Goal: Find specific page/section: Find specific page/section

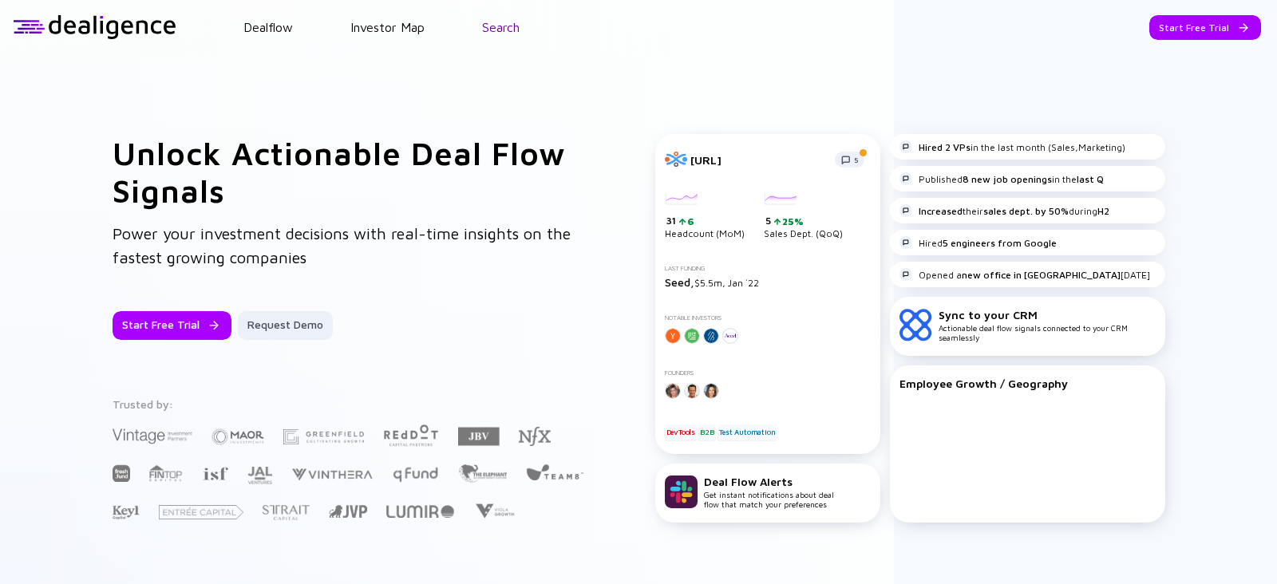
click at [515, 24] on link "Search" at bounding box center [500, 27] width 37 height 14
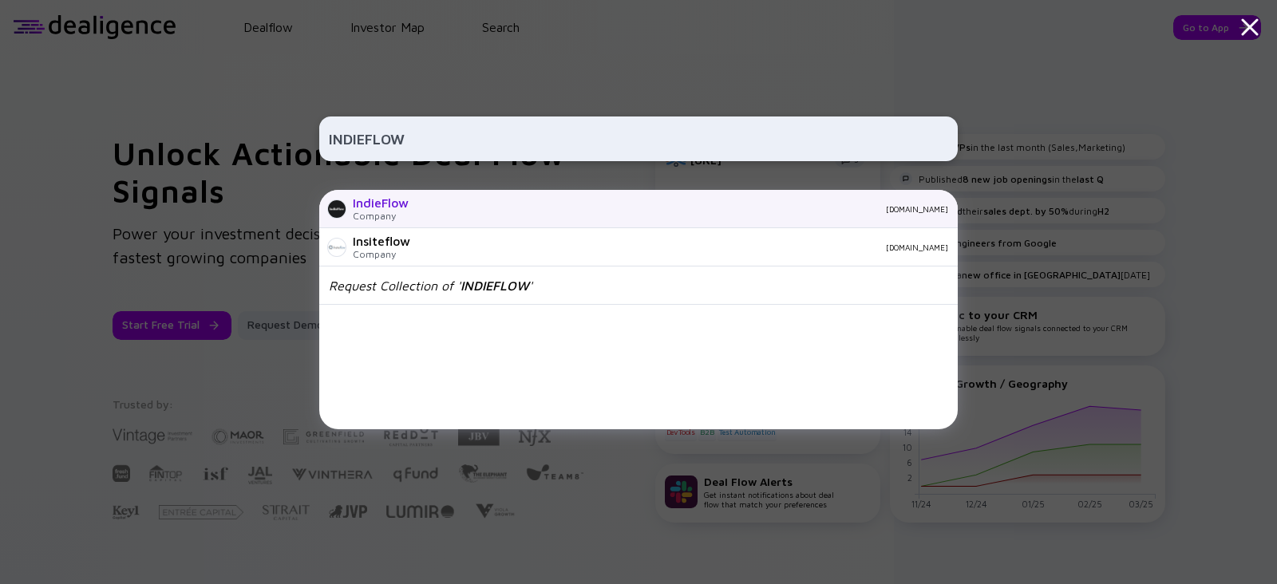
type input "INDIEFLOW"
click at [392, 213] on div "Company" at bounding box center [381, 216] width 56 height 12
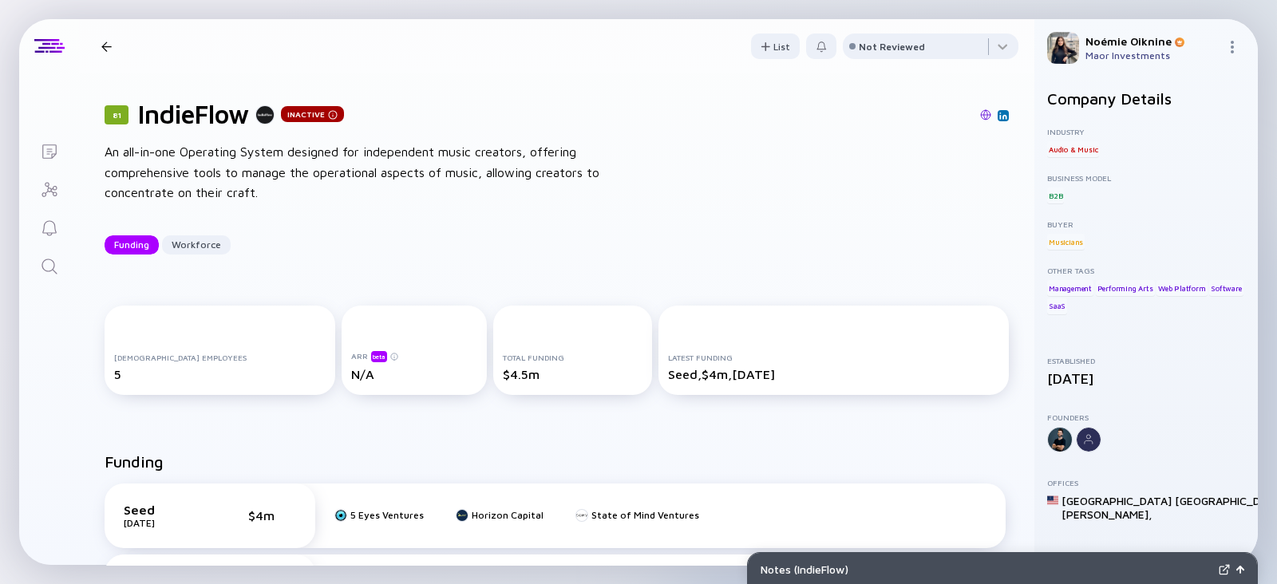
click at [981, 124] on div "81 IndieFlow Inactive" at bounding box center [557, 114] width 904 height 30
click at [999, 116] on img at bounding box center [1003, 116] width 8 height 8
click at [48, 260] on icon "Search" at bounding box center [49, 266] width 19 height 19
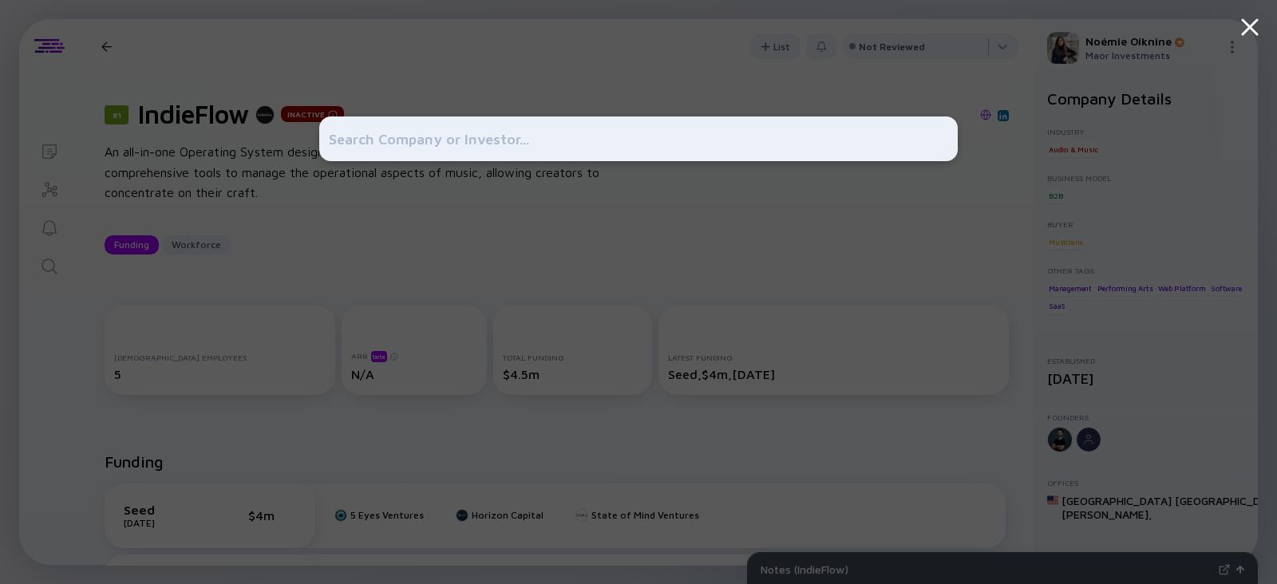
type input "B"
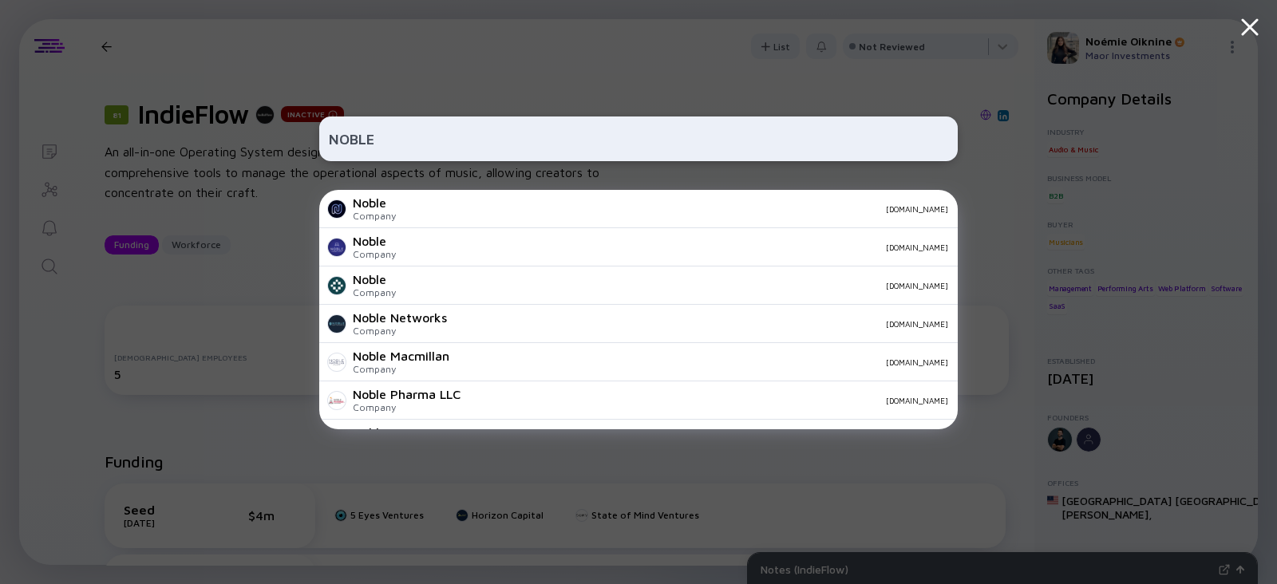
type input "NOBLE"
click at [448, 144] on input "NOBLE" at bounding box center [638, 138] width 619 height 29
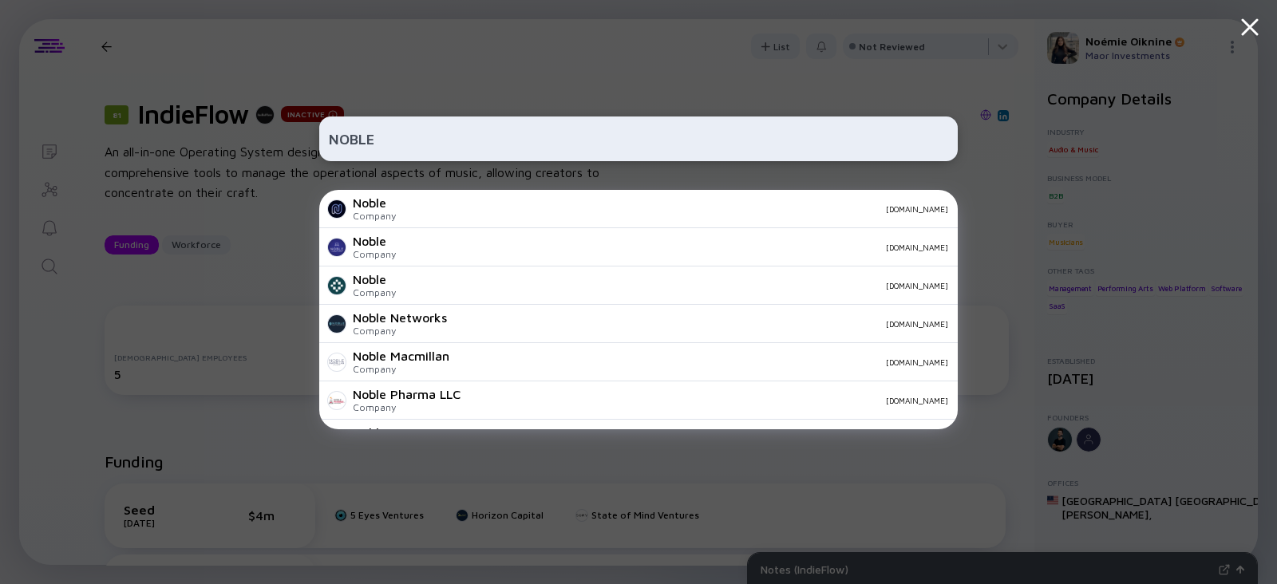
click at [448, 144] on input "NOBLE" at bounding box center [638, 138] width 619 height 29
click at [545, 61] on div "[PERSON_NAME] Company [DOMAIN_NAME] Noble Company [DOMAIN_NAME] Noble Company […" at bounding box center [638, 292] width 638 height 584
click at [212, 165] on div "[PERSON_NAME] Company [DOMAIN_NAME] Noble Company [DOMAIN_NAME] Noble Company […" at bounding box center [638, 292] width 1277 height 584
